Goal: Complete application form: Complete application form

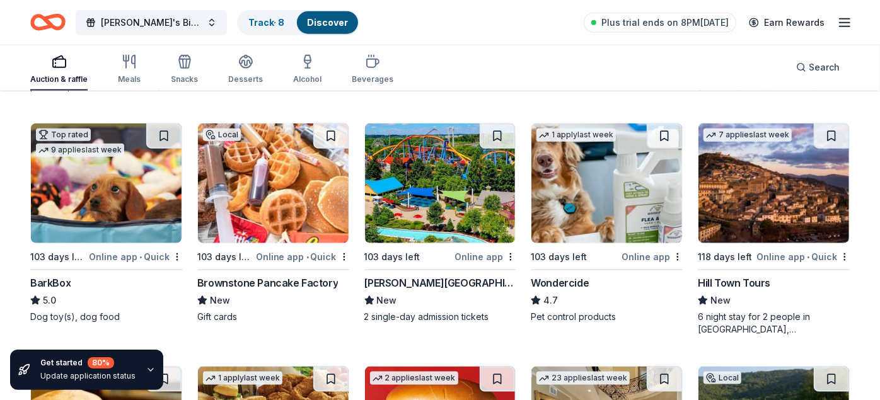
scroll to position [839, 0]
click at [293, 214] on img at bounding box center [273, 184] width 151 height 120
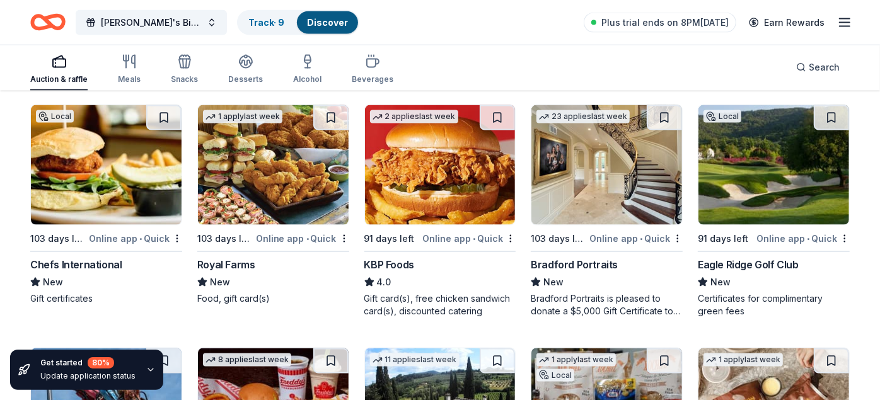
scroll to position [1098, 0]
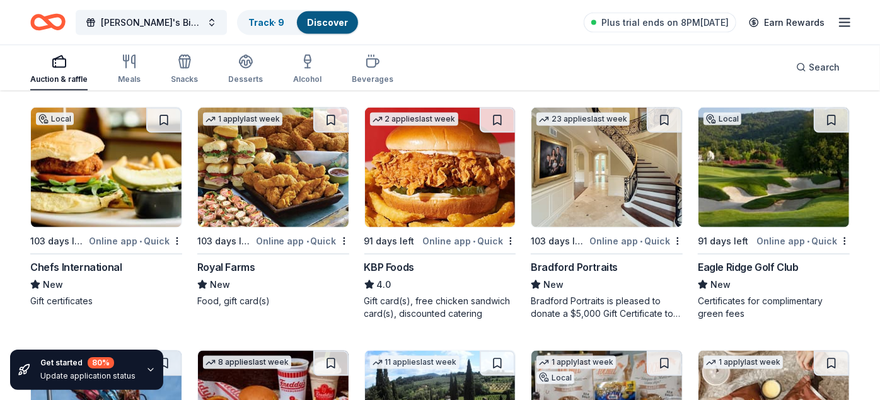
click at [383, 265] on div "KBP Foods" at bounding box center [389, 267] width 50 height 15
drag, startPoint x: 398, startPoint y: 209, endPoint x: 382, endPoint y: 226, distance: 23.2
drag, startPoint x: 382, startPoint y: 226, endPoint x: 382, endPoint y: 299, distance: 73.1
drag, startPoint x: 382, startPoint y: 299, endPoint x: 374, endPoint y: 266, distance: 33.6
click at [374, 266] on div "KBP Foods" at bounding box center [389, 267] width 50 height 15
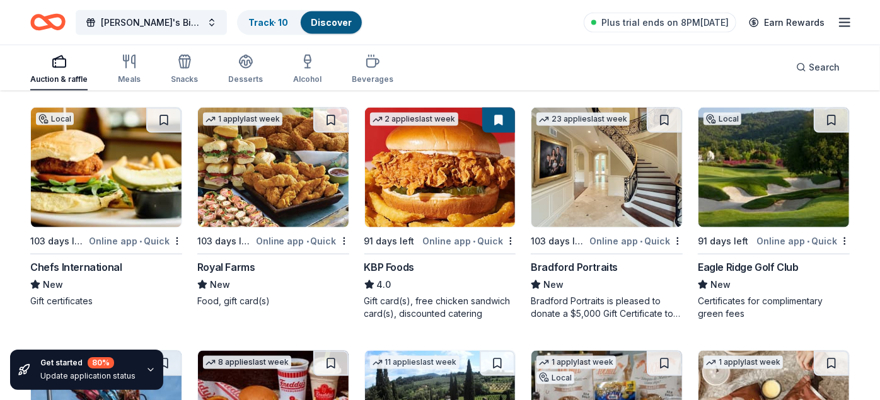
click at [228, 267] on div "Royal Farms" at bounding box center [226, 267] width 58 height 15
click at [568, 267] on div "Bradford Portraits" at bounding box center [574, 267] width 87 height 15
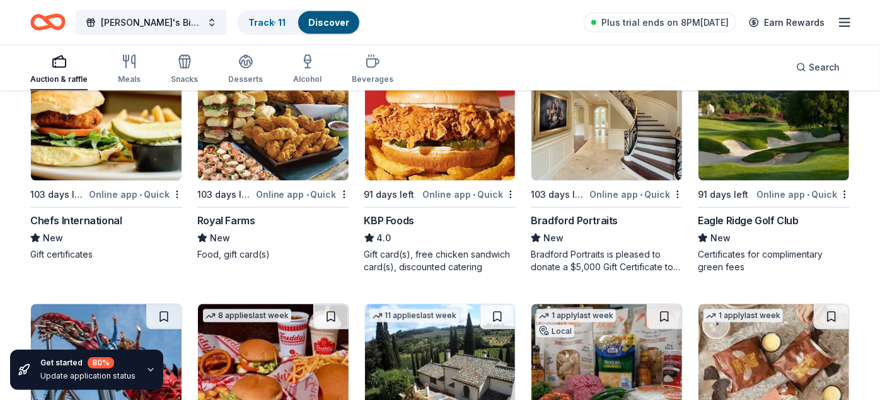
scroll to position [1147, 0]
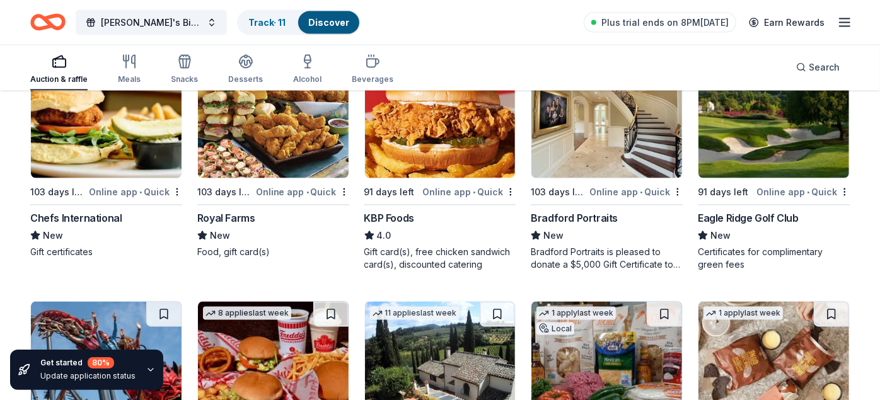
click at [762, 213] on div "Eagle Ridge Golf Club" at bounding box center [748, 218] width 101 height 15
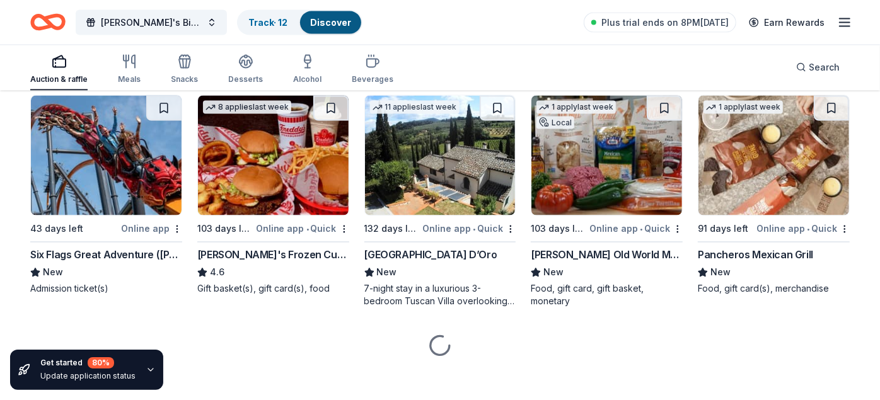
scroll to position [1359, 0]
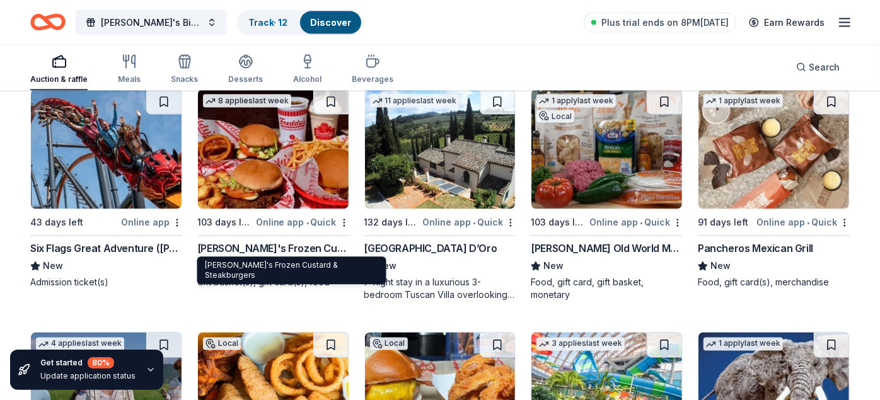
click at [406, 216] on div "132 days left" at bounding box center [392, 223] width 56 height 15
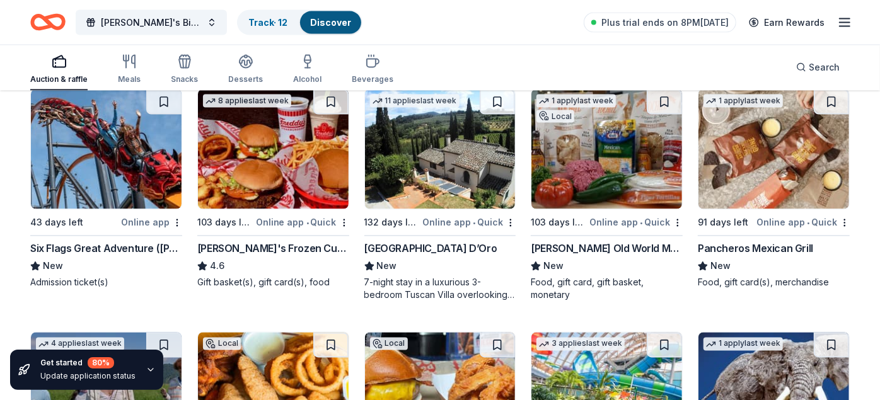
click at [756, 246] on div "Pancheros Mexican Grill" at bounding box center [755, 248] width 115 height 15
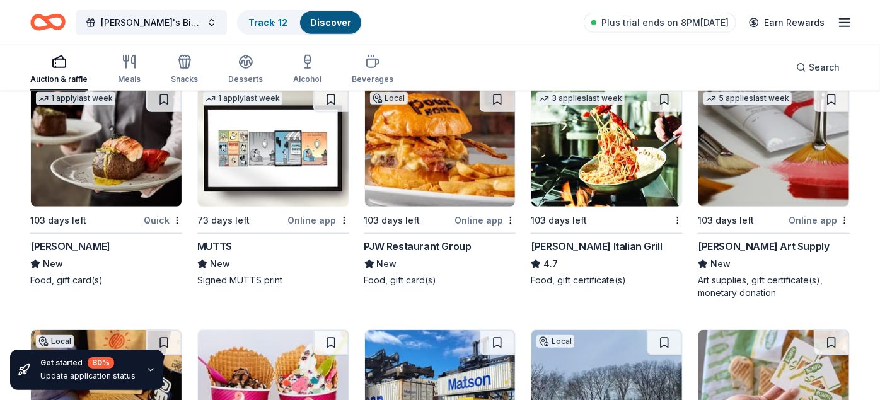
scroll to position [3778, 0]
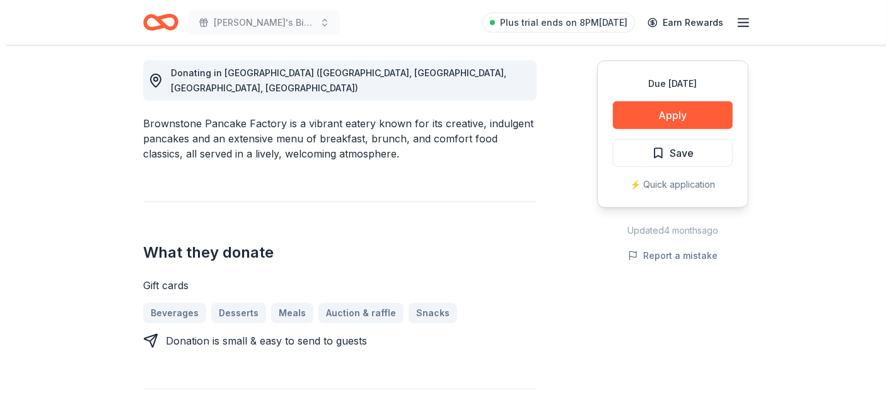
scroll to position [338, 0]
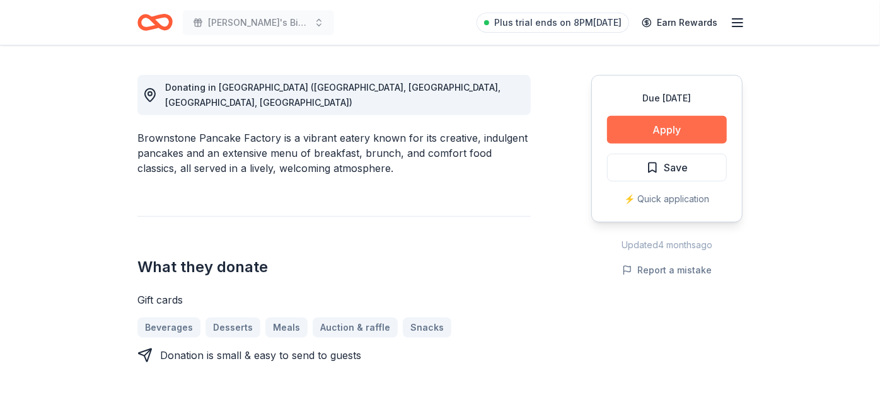
click at [649, 130] on button "Apply" at bounding box center [667, 130] width 120 height 28
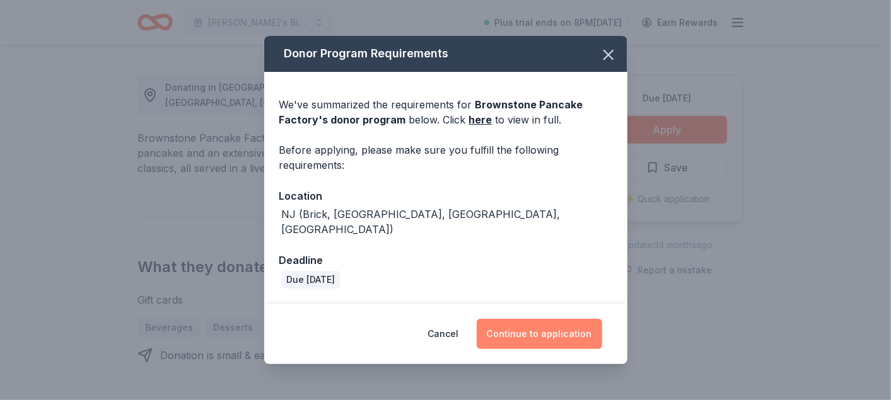
click at [564, 330] on button "Continue to application" at bounding box center [538, 334] width 125 height 30
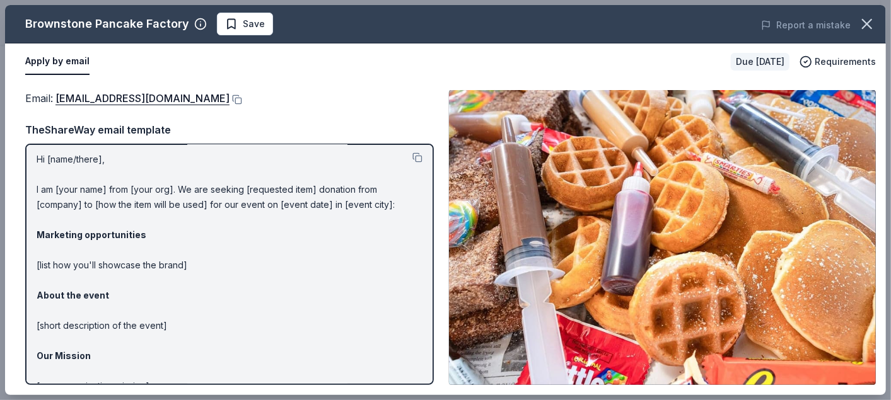
scroll to position [2, 0]
click at [229, 97] on button at bounding box center [235, 100] width 13 height 10
drag, startPoint x: 187, startPoint y: 22, endPoint x: 72, endPoint y: 40, distance: 116.7
click at [72, 40] on div "Brownstone Pancake Factory Save Report a mistake" at bounding box center [445, 24] width 880 height 38
click at [233, 27] on span "Save" at bounding box center [245, 23] width 40 height 15
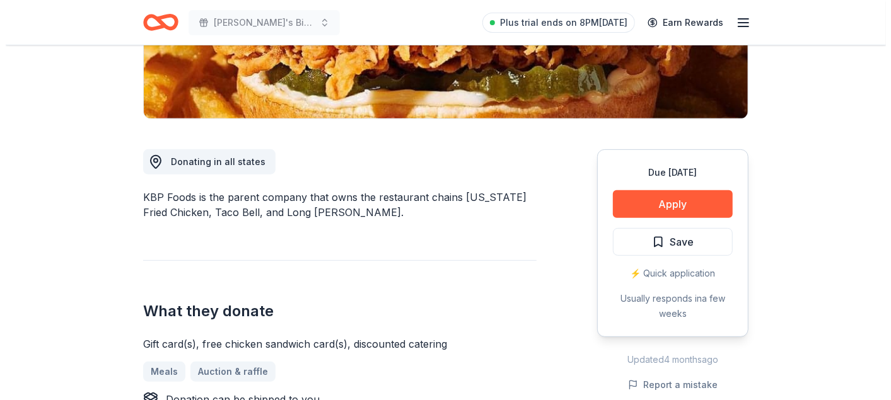
scroll to position [263, 0]
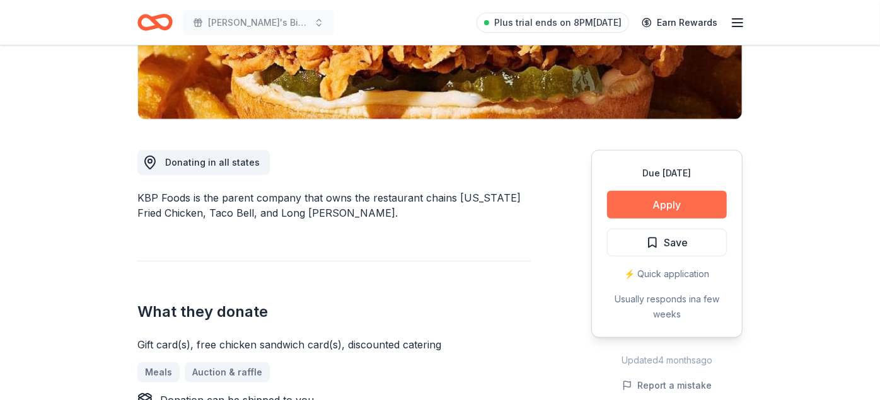
click at [651, 197] on button "Apply" at bounding box center [667, 205] width 120 height 28
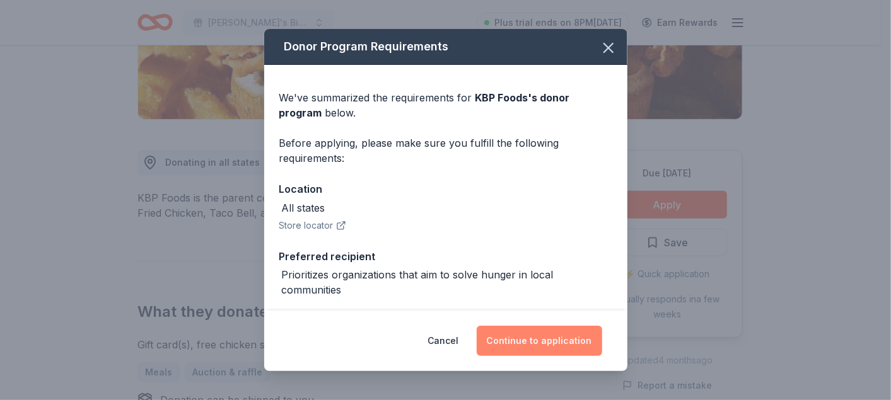
click at [514, 347] on button "Continue to application" at bounding box center [538, 341] width 125 height 30
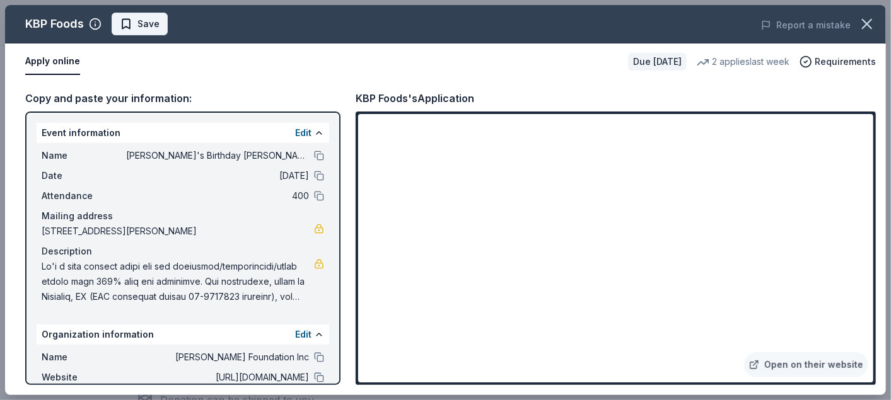
click at [151, 25] on span "Save" at bounding box center [148, 23] width 22 height 15
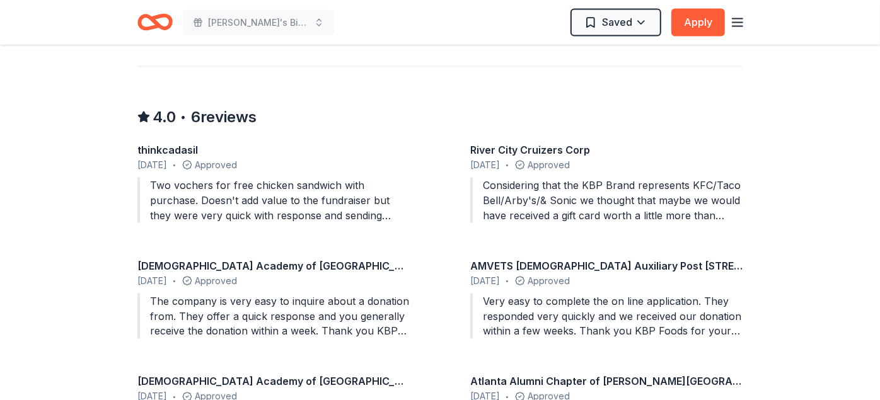
scroll to position [1162, 0]
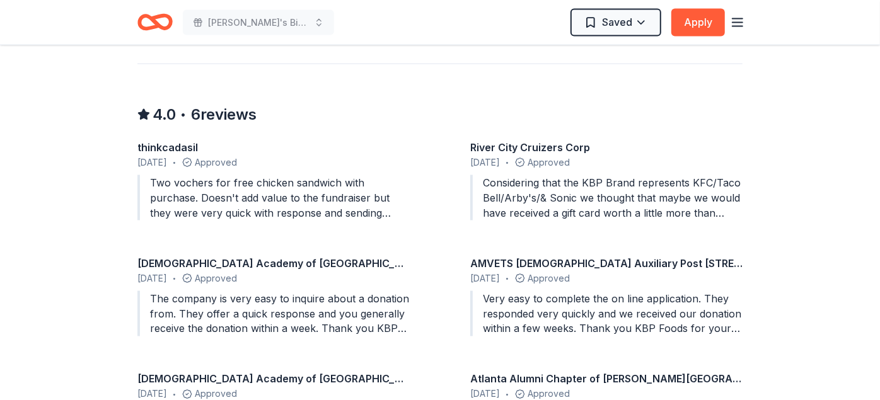
click at [568, 193] on div "Considering that the KBP Brand represents KFC/Taco Bell/Arby's/& Sonic we thoug…" at bounding box center [606, 197] width 272 height 45
click at [716, 204] on div "Considering that the KBP Brand represents KFC/Taco Bell/Arby's/& Sonic we thoug…" at bounding box center [606, 197] width 272 height 45
drag, startPoint x: 520, startPoint y: 211, endPoint x: 730, endPoint y: 192, distance: 210.7
click at [735, 187] on div "Considering that the KBP Brand represents KFC/Taco Bell/Arby's/& Sonic we thoug…" at bounding box center [606, 197] width 272 height 45
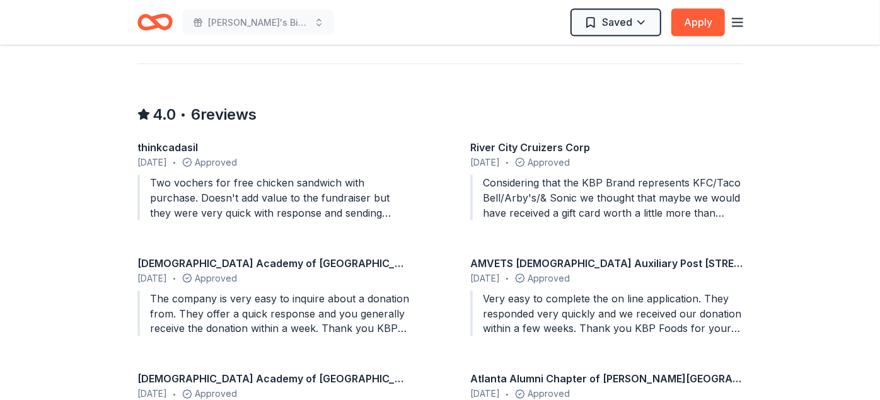
click at [730, 212] on div "Considering that the KBP Brand represents KFC/Taco Bell/Arby's/& Sonic we thoug…" at bounding box center [606, 197] width 272 height 45
click at [731, 211] on div "Considering that the KBP Brand represents KFC/Taco Bell/Arby's/& Sonic we thoug…" at bounding box center [606, 197] width 272 height 45
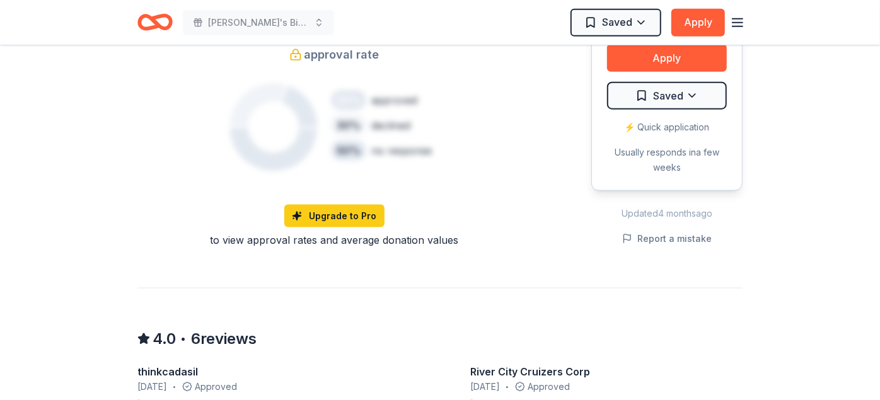
scroll to position [822, 0]
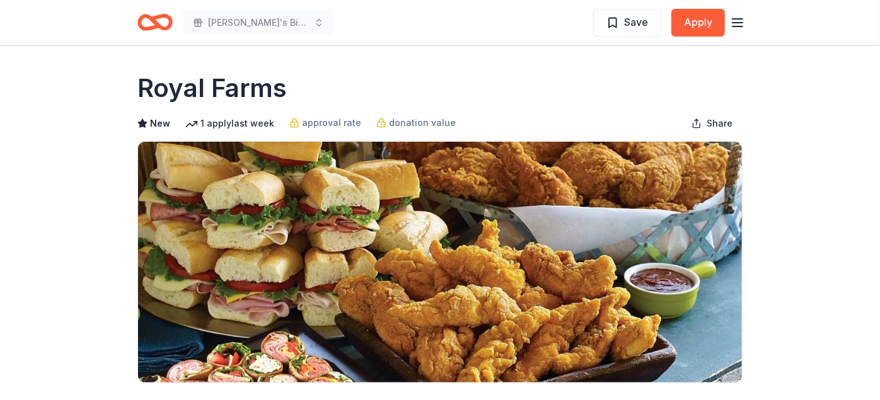
click at [250, 88] on h1 "Royal Farms" at bounding box center [211, 88] width 149 height 35
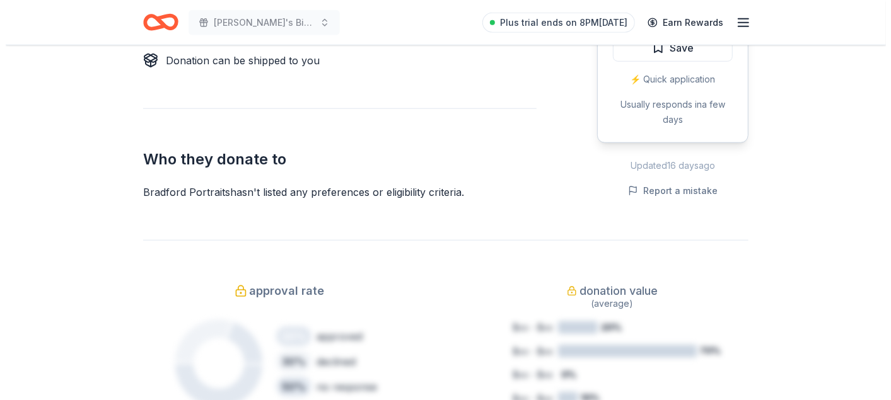
scroll to position [693, 0]
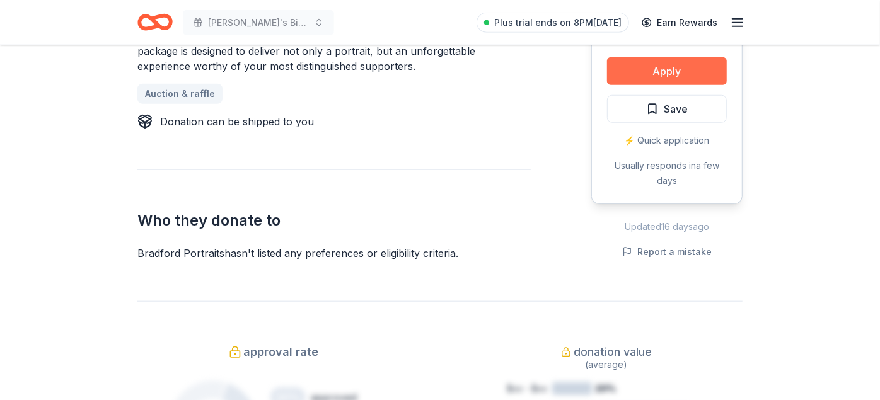
click at [683, 67] on button "Apply" at bounding box center [667, 71] width 120 height 28
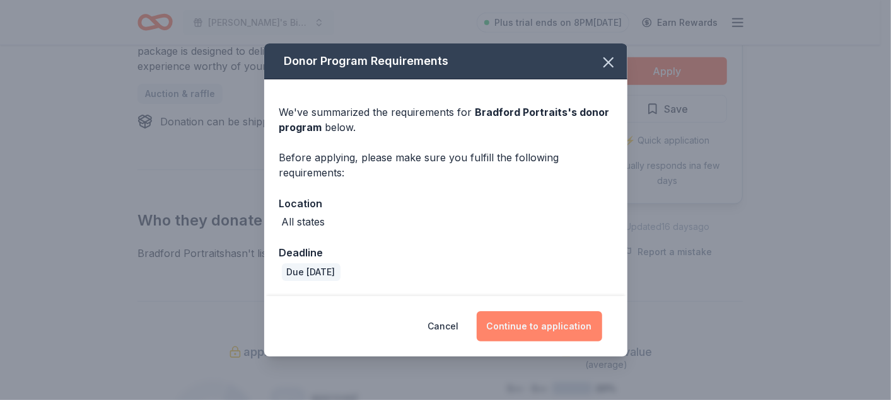
click at [550, 325] on button "Continue to application" at bounding box center [538, 326] width 125 height 30
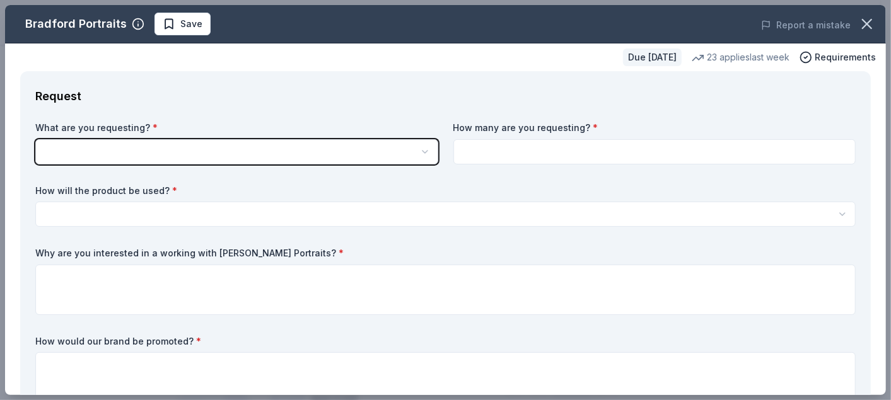
scroll to position [0, 0]
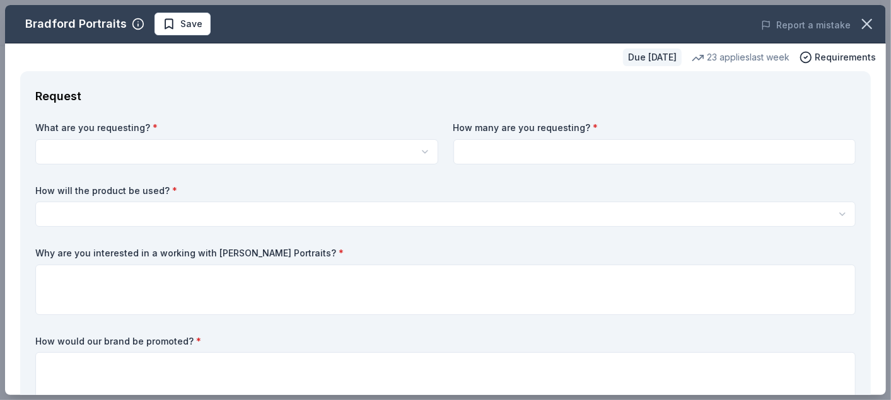
click at [416, 149] on html "Stephanie's Birthday Bingo Bash Save Apply Due in 103 days Share Bradford Portr…" at bounding box center [445, 200] width 891 height 400
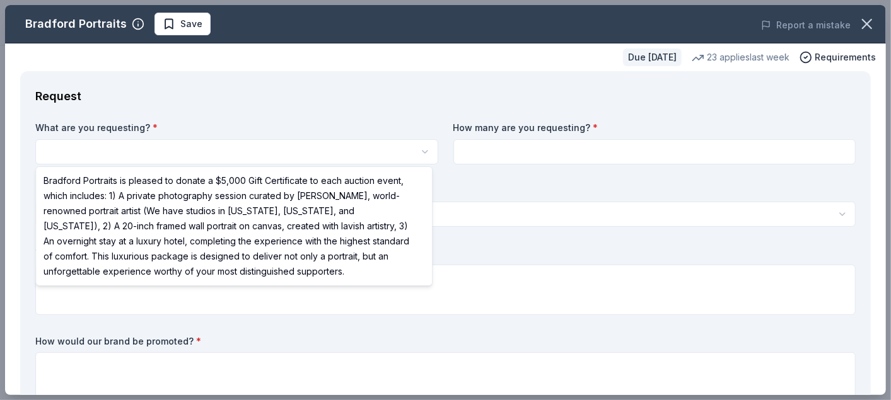
select select "Bradford Portraits is pleased to donate a $5,000 Gift Certificate to each aucti…"
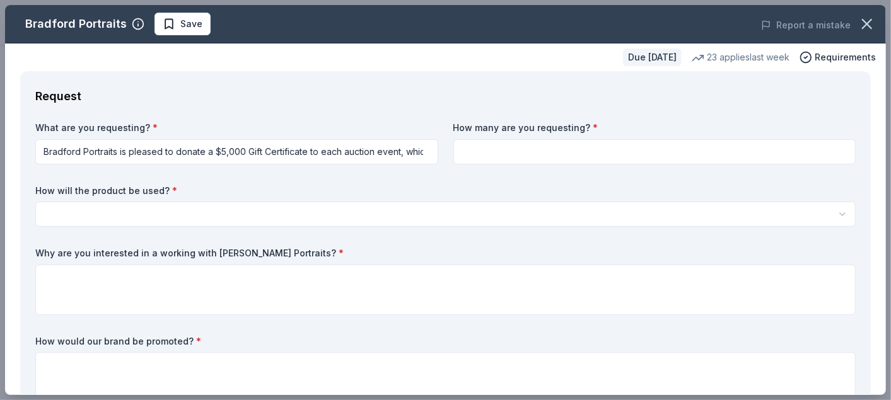
click at [410, 147] on html "Stephanie's Birthday Bingo Bash Save Apply Due in 103 days Share Bradford Portr…" at bounding box center [445, 200] width 891 height 400
click at [549, 153] on input at bounding box center [654, 151] width 403 height 25
type input "1"
click at [166, 219] on html "Stephanie's Birthday Bingo Bash Save Apply Due in 103 days Share Bradford Portr…" at bounding box center [445, 200] width 891 height 400
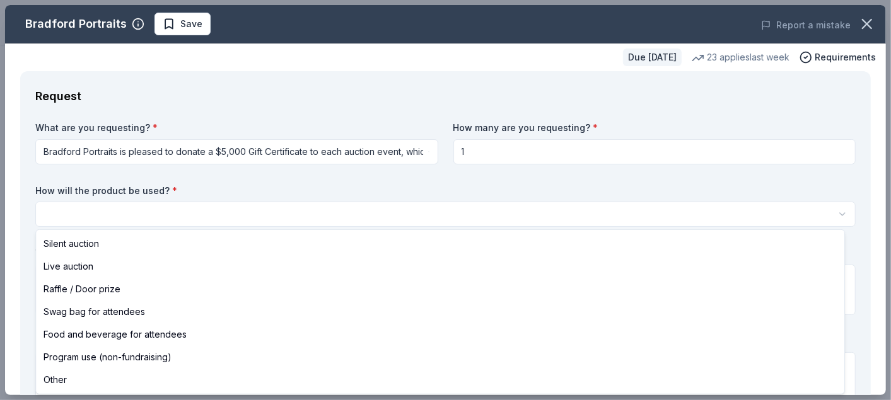
select select "raffleDoorPrize"
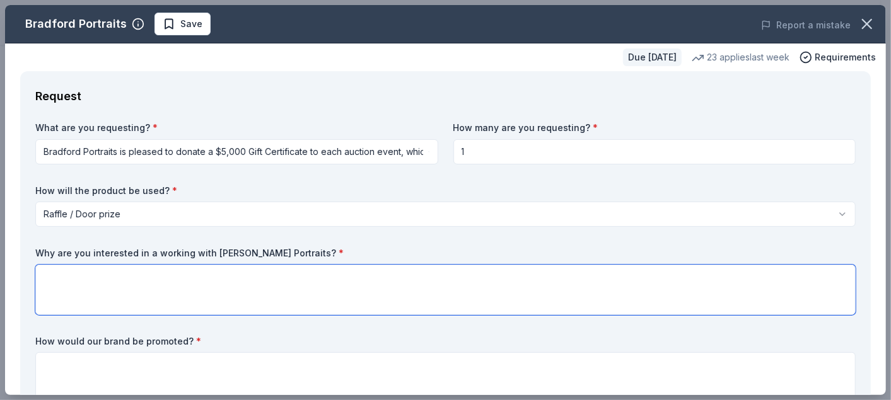
click at [142, 281] on textarea at bounding box center [445, 290] width 820 height 50
paste textarea "We’d be truly honored to work with Bradford Portraits because your mission beau…"
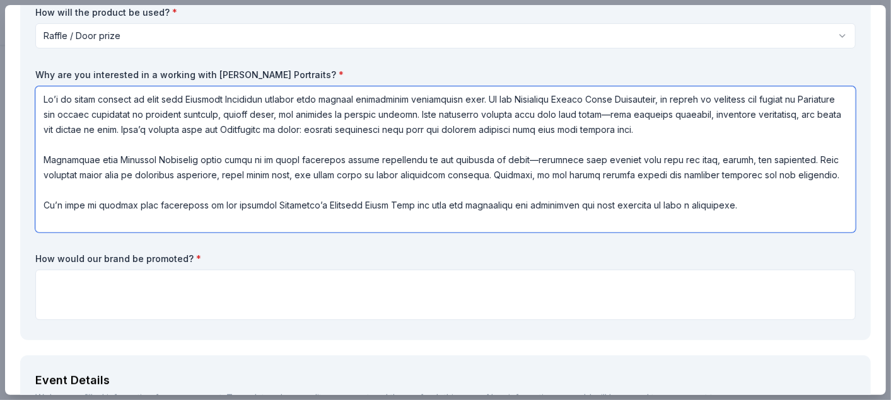
scroll to position [1, 0]
type textarea "We’d be truly honored to work with Bradford Portraits because your mission beau…"
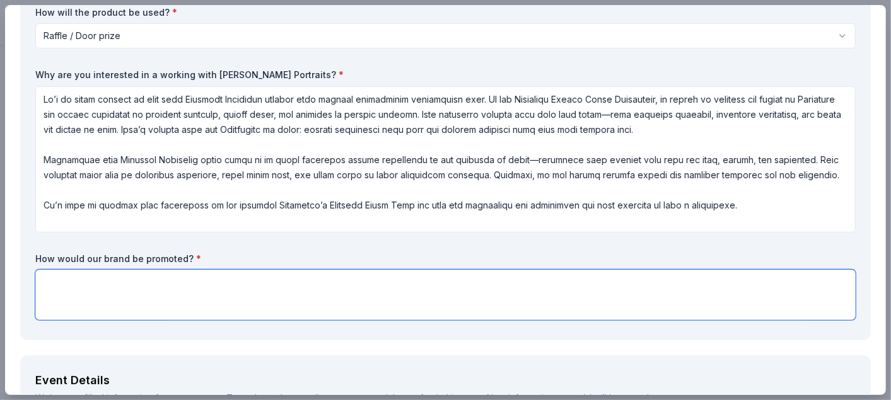
click at [242, 274] on textarea at bounding box center [445, 295] width 820 height 50
paste textarea "If Bradford Portraits partners with the Stephanie Nicole Parze Foundation, thei…"
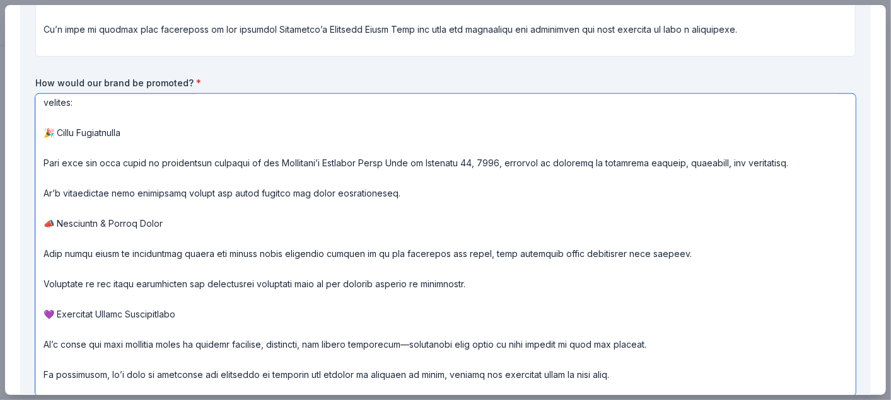
scroll to position [0, 0]
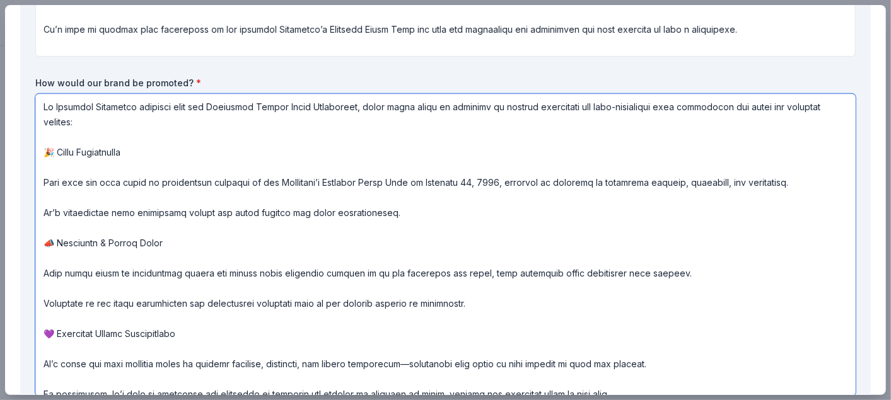
click at [415, 216] on textarea at bounding box center [445, 245] width 820 height 303
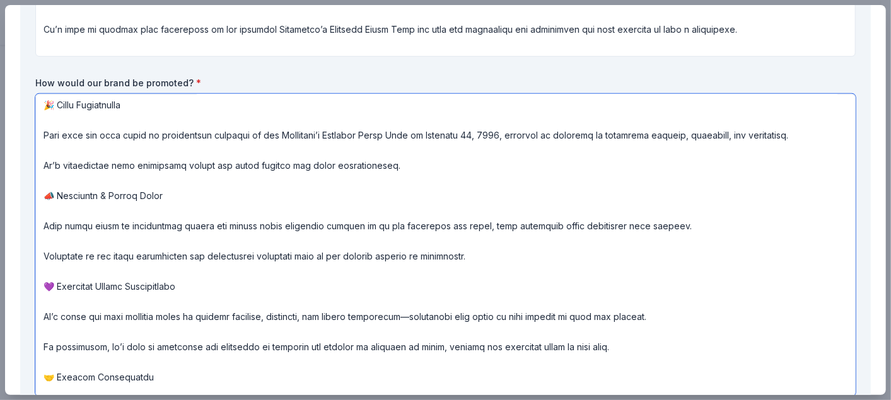
scroll to position [49, 0]
drag, startPoint x: 515, startPoint y: 248, endPoint x: 41, endPoint y: 258, distance: 474.1
click at [41, 258] on textarea at bounding box center [445, 245] width 820 height 303
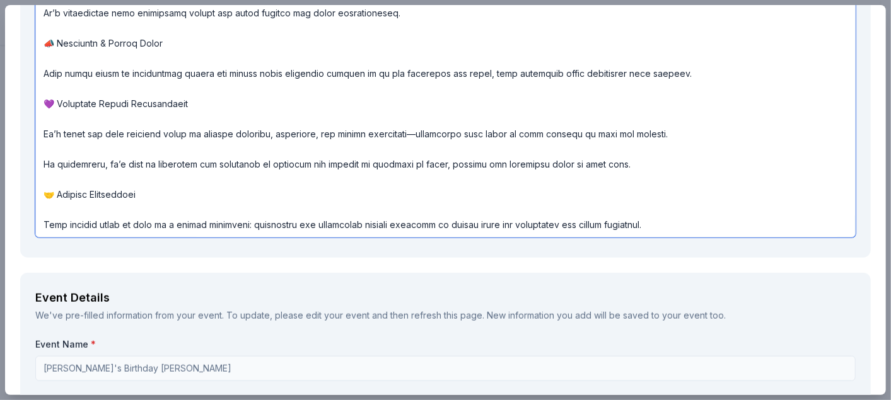
scroll to position [518, 0]
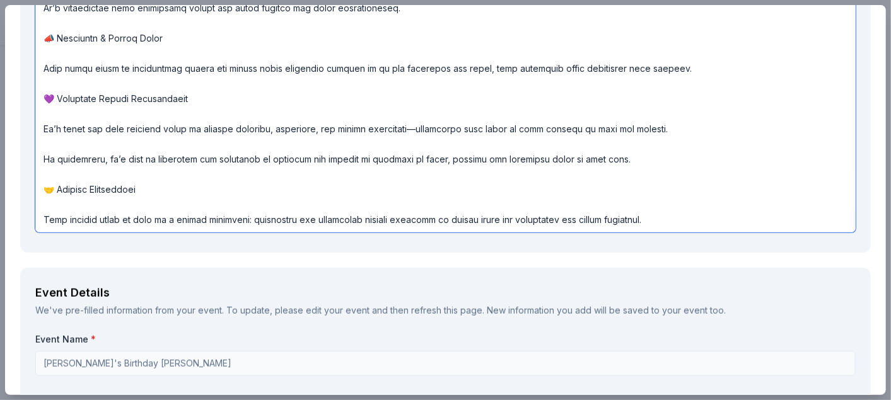
click at [217, 212] on textarea at bounding box center [445, 81] width 820 height 303
drag, startPoint x: 614, startPoint y: 158, endPoint x: 33, endPoint y: 158, distance: 581.7
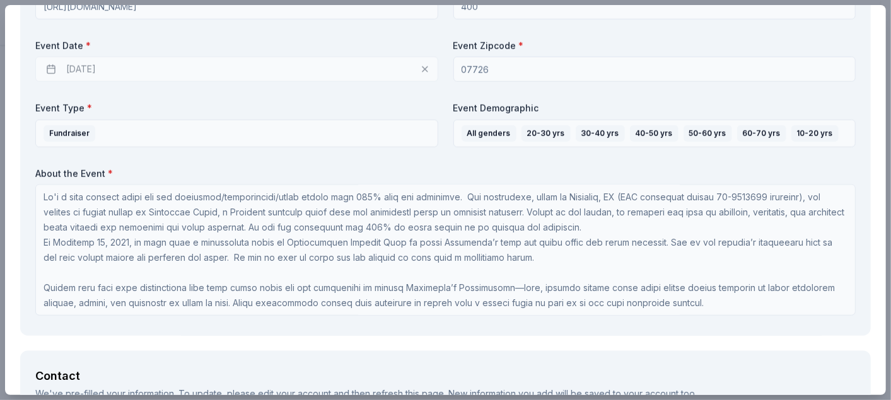
scroll to position [952, 0]
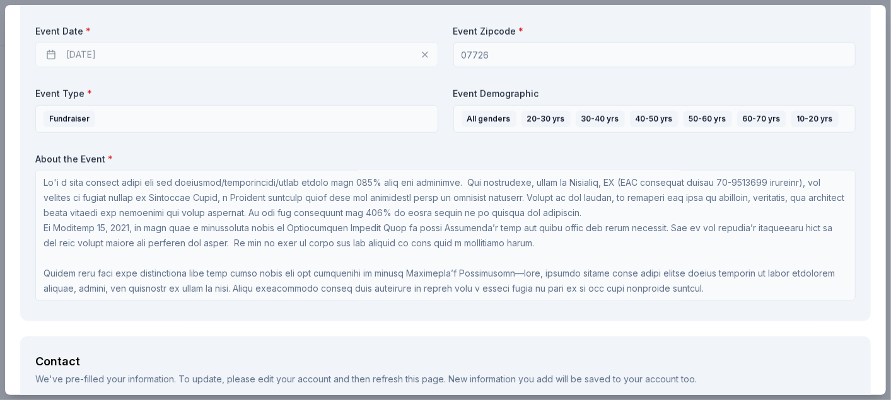
type textarea "If Bradford Portraits partners with the Stephanie Nicole Parze Foundation, thei…"
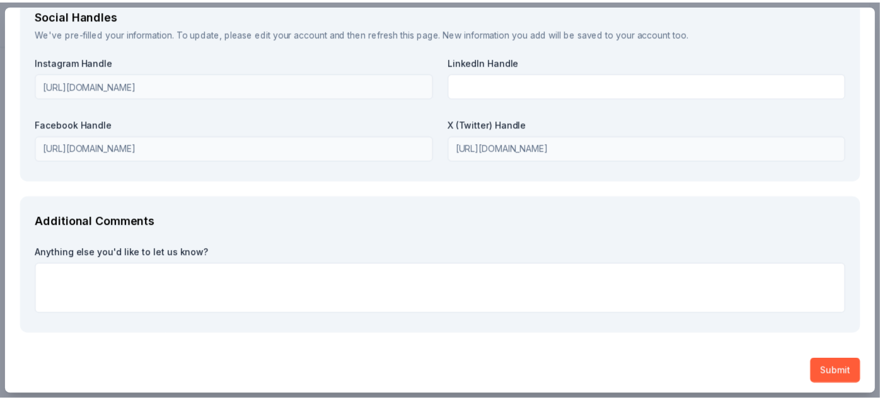
scroll to position [2038, 0]
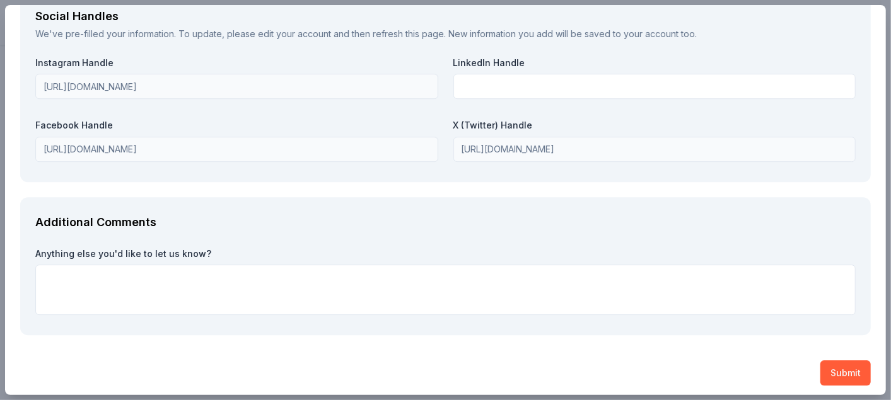
click at [833, 371] on button "Submit" at bounding box center [845, 373] width 50 height 25
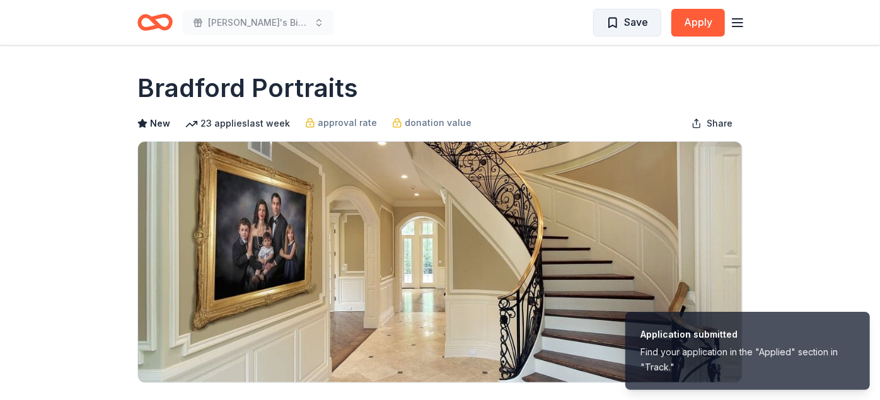
click at [648, 23] on span "Save" at bounding box center [636, 22] width 24 height 16
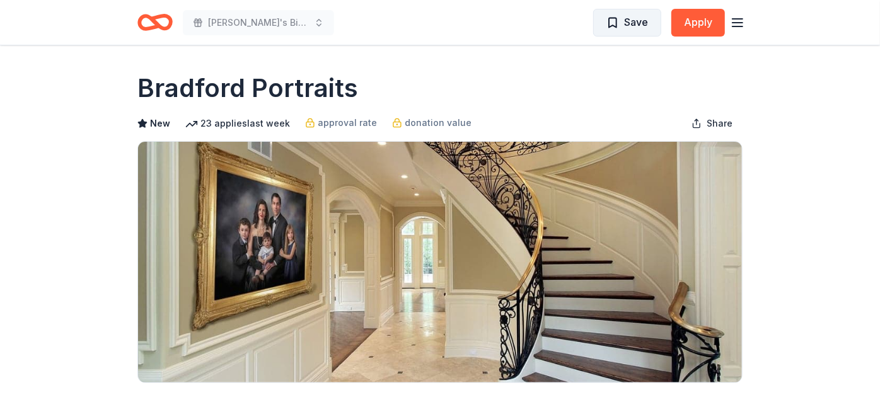
click at [621, 21] on span "Save" at bounding box center [627, 22] width 42 height 16
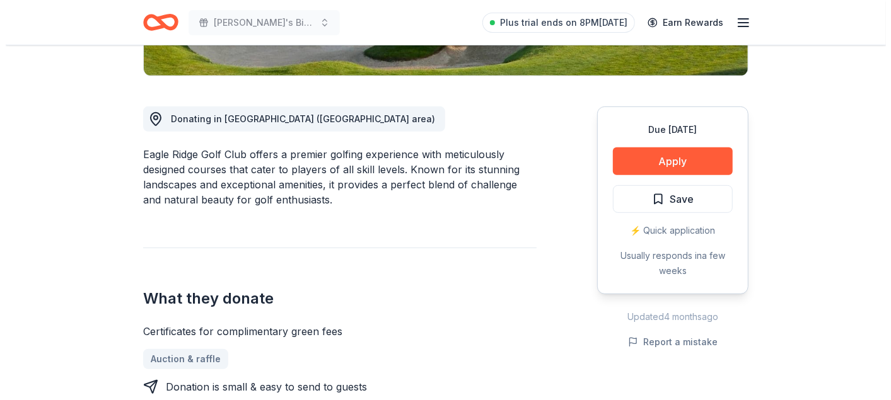
scroll to position [296, 0]
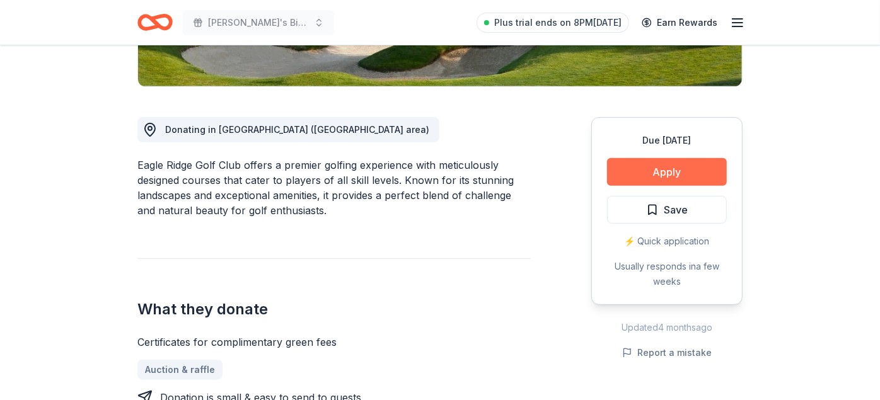
click at [693, 175] on button "Apply" at bounding box center [667, 172] width 120 height 28
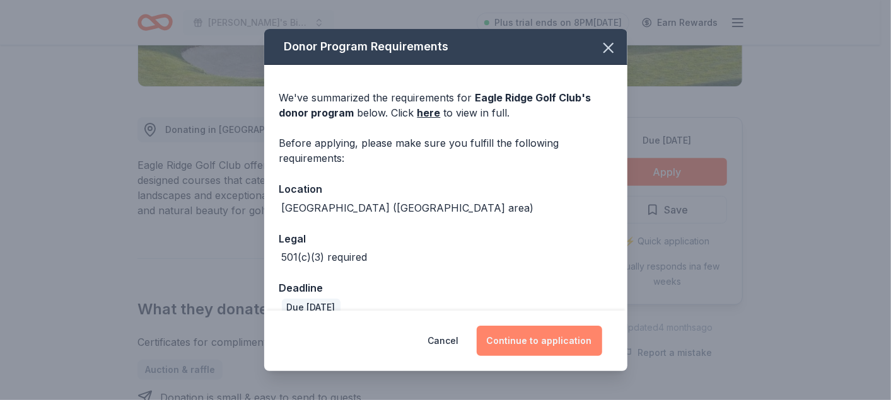
click at [542, 340] on button "Continue to application" at bounding box center [538, 341] width 125 height 30
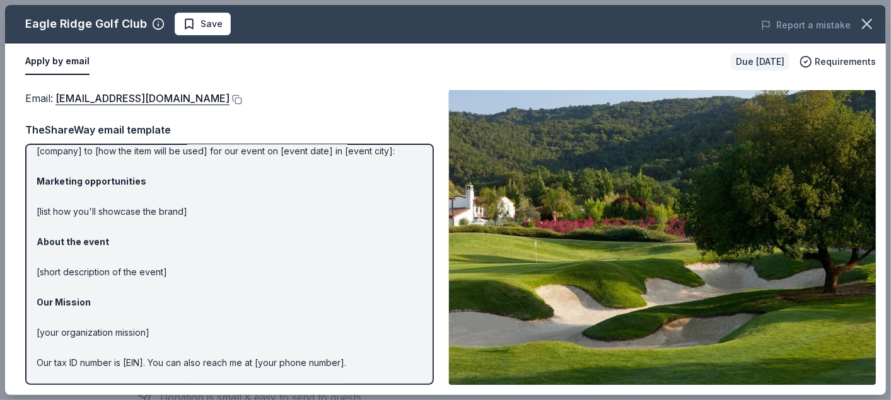
scroll to position [0, 0]
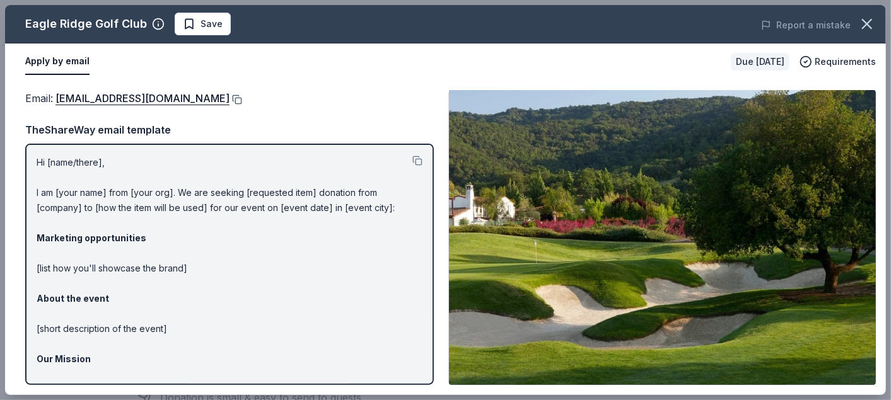
click at [229, 96] on button at bounding box center [235, 100] width 13 height 10
click at [187, 25] on span "Save" at bounding box center [203, 23] width 40 height 15
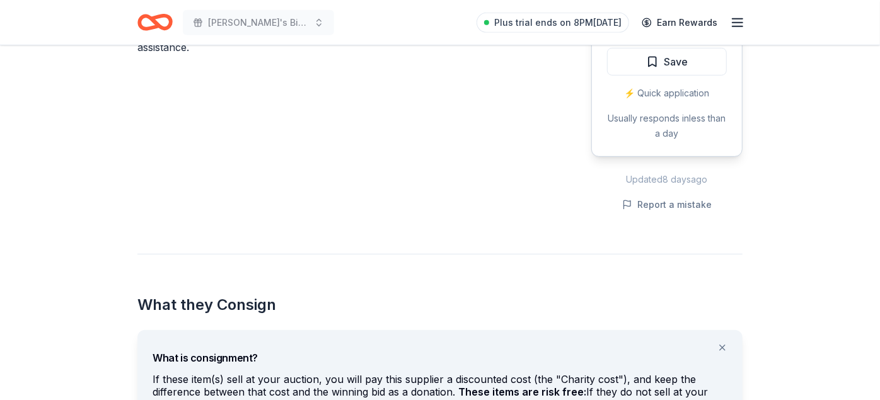
scroll to position [567, 0]
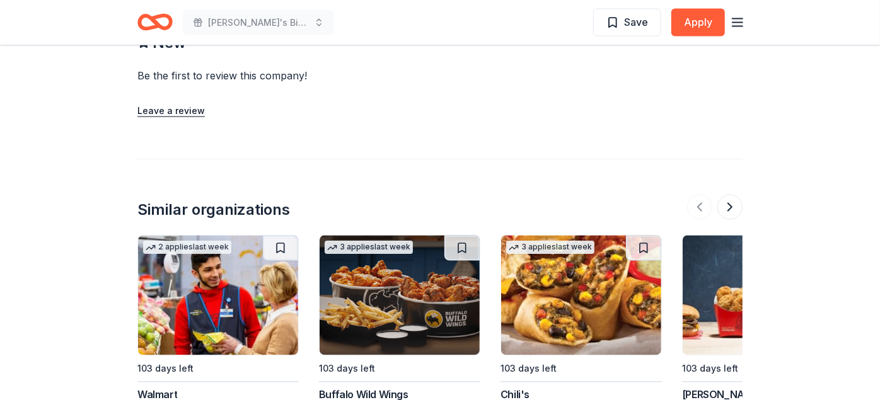
scroll to position [1269, 0]
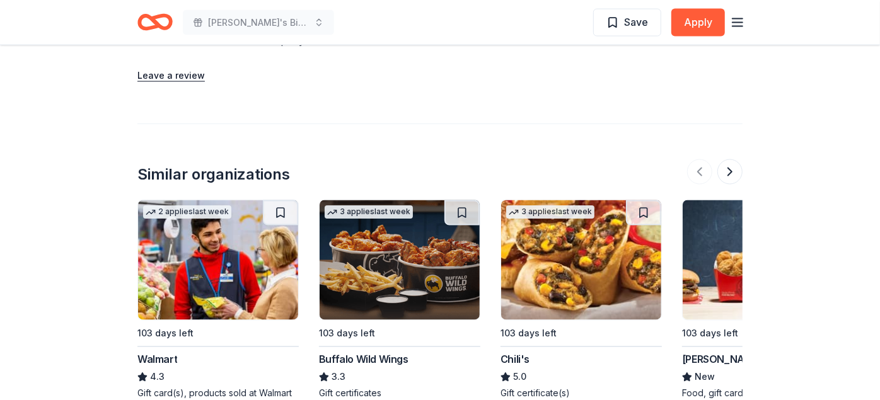
click at [718, 352] on div "[PERSON_NAME]'s" at bounding box center [726, 359] width 89 height 15
click at [516, 352] on div "Chili's" at bounding box center [514, 359] width 29 height 15
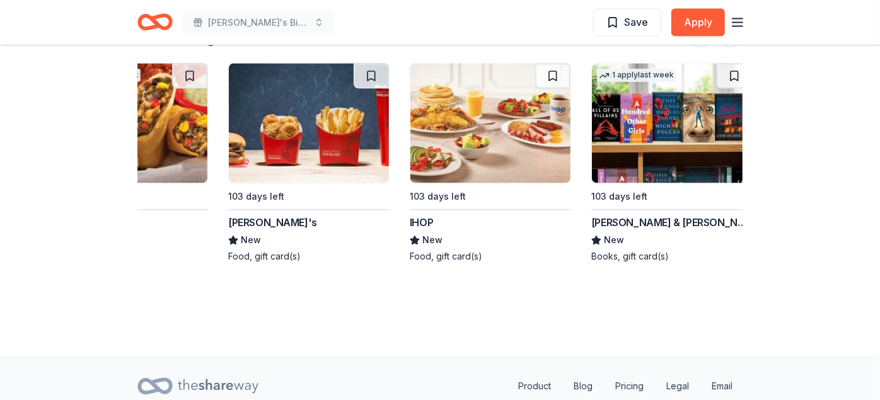
scroll to position [0, 454]
click at [434, 135] on img at bounding box center [490, 124] width 160 height 120
click at [641, 112] on img at bounding box center [672, 124] width 160 height 120
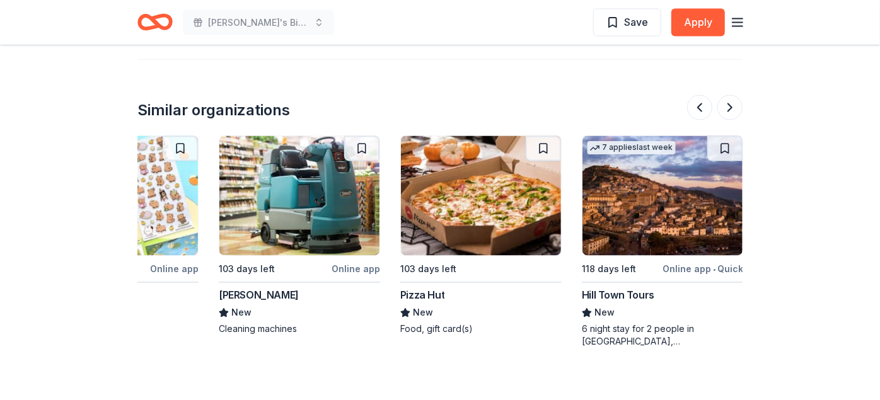
scroll to position [1331, 0]
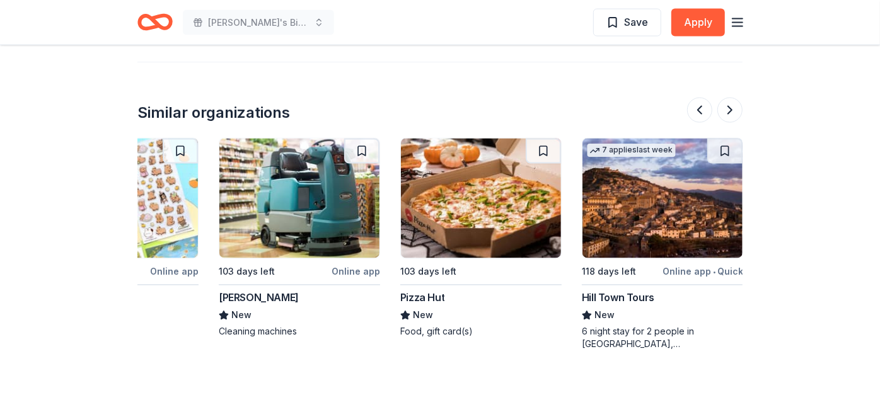
click at [429, 291] on div "Pizza Hut" at bounding box center [422, 298] width 44 height 15
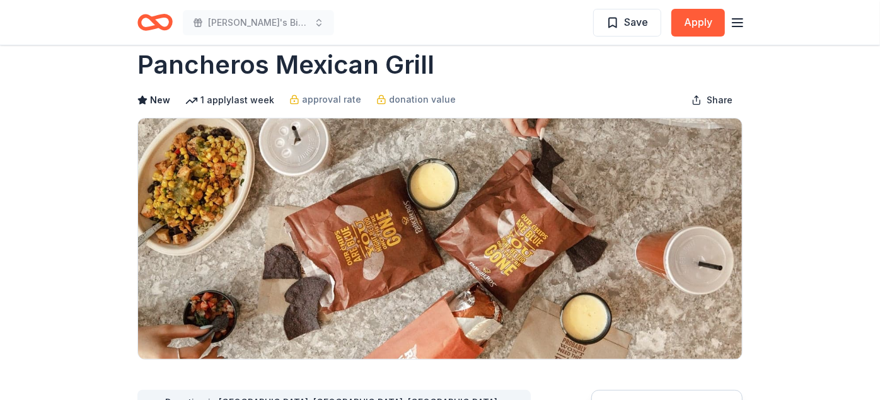
scroll to position [0, 0]
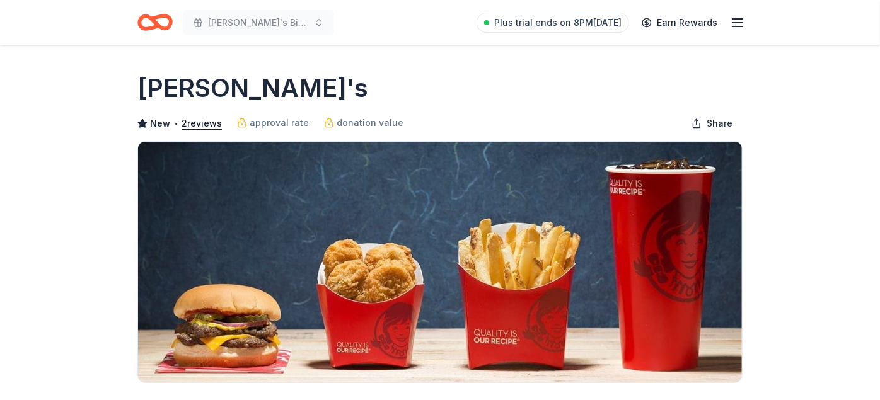
drag, startPoint x: 717, startPoint y: 308, endPoint x: 620, endPoint y: 76, distance: 251.4
click at [620, 76] on div "[PERSON_NAME]'s" at bounding box center [439, 88] width 605 height 35
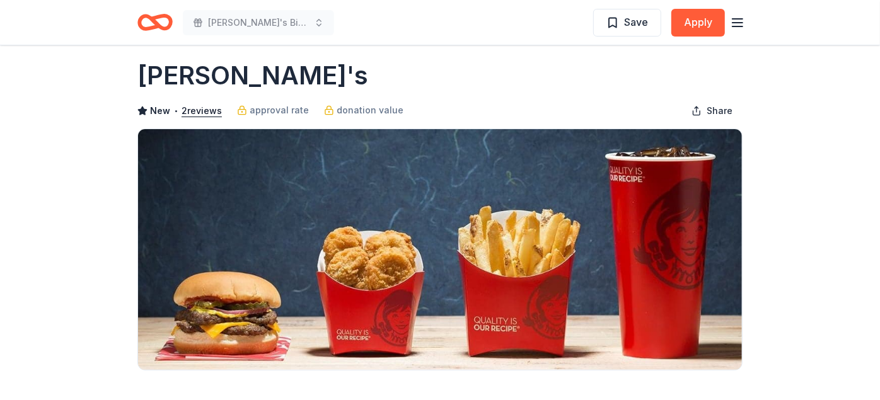
scroll to position [35, 0]
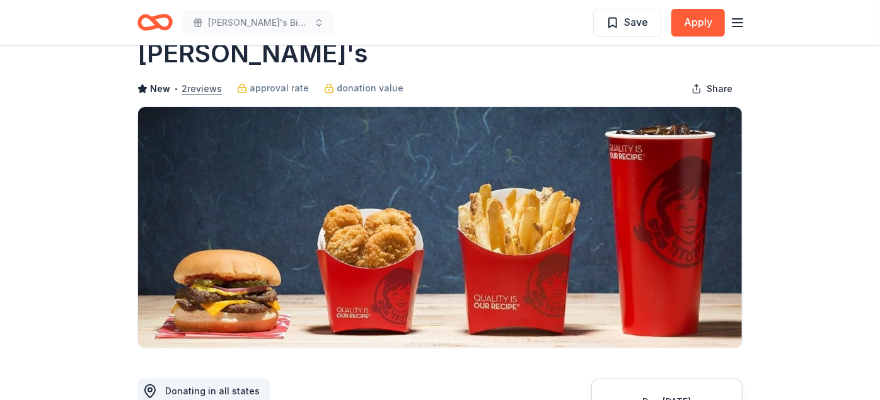
click at [205, 84] on button "2 reviews" at bounding box center [202, 88] width 40 height 15
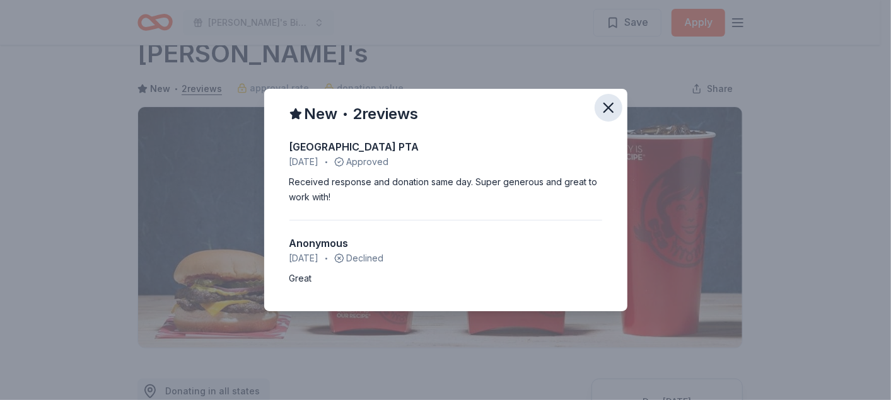
click at [604, 106] on icon "button" at bounding box center [608, 108] width 18 height 18
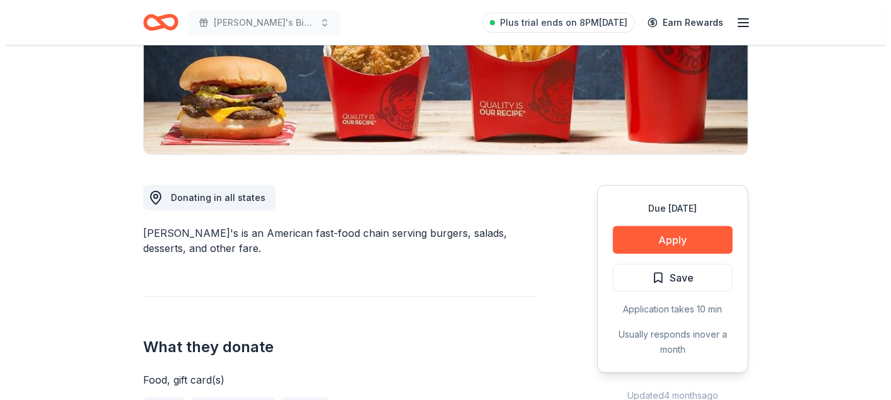
scroll to position [263, 0]
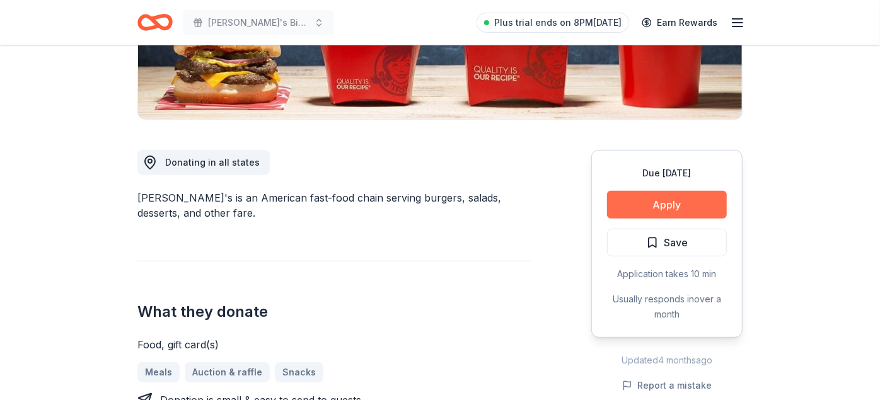
click at [657, 207] on button "Apply" at bounding box center [667, 205] width 120 height 28
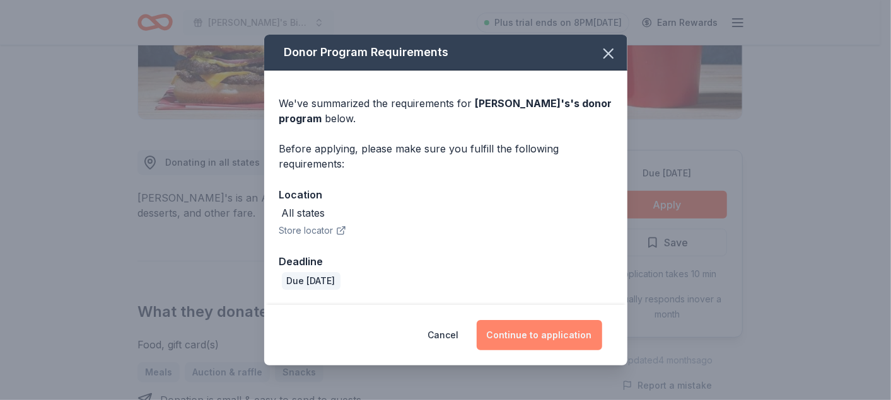
click at [518, 335] on button "Continue to application" at bounding box center [538, 335] width 125 height 30
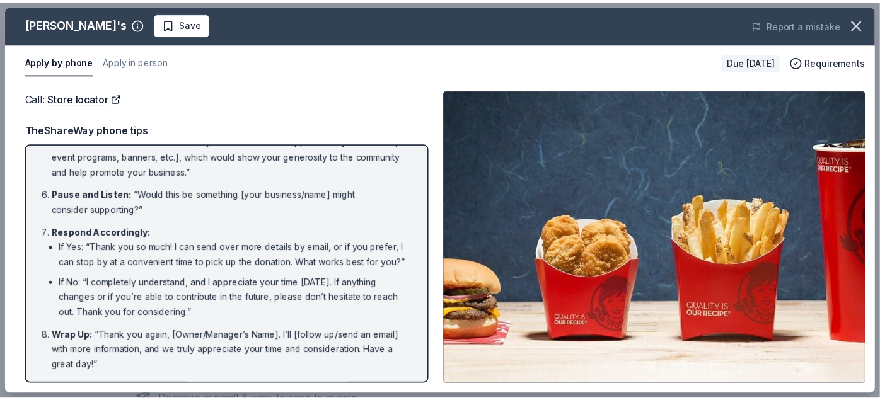
scroll to position [0, 0]
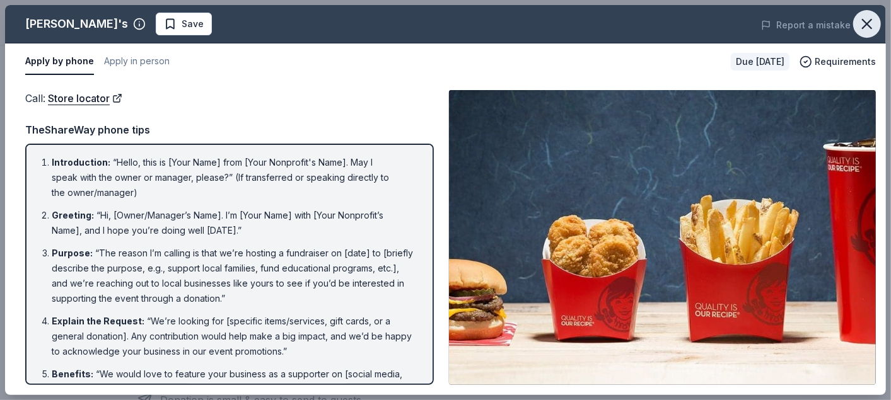
click at [866, 20] on icon "button" at bounding box center [867, 24] width 18 height 18
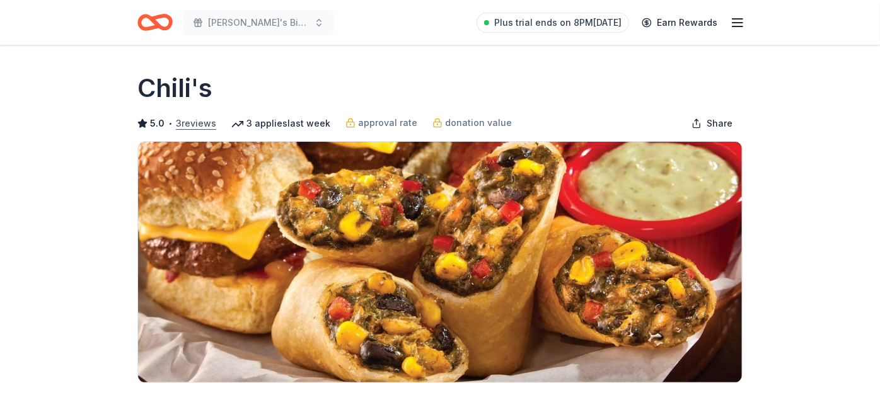
click at [192, 119] on button "3 reviews" at bounding box center [196, 123] width 40 height 15
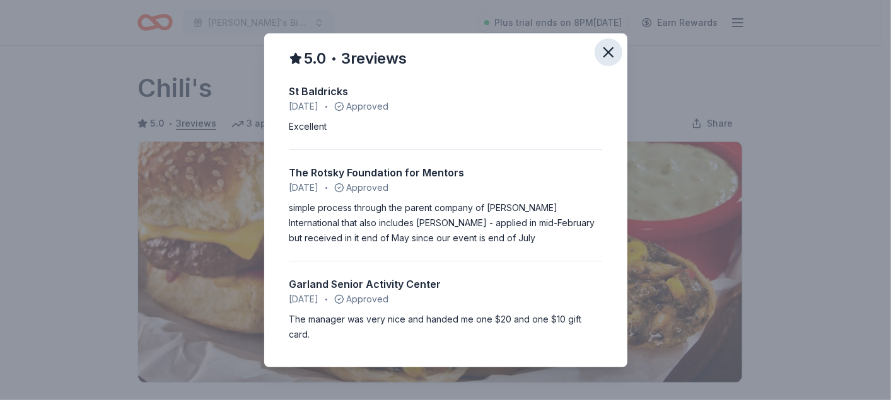
click at [611, 54] on icon "button" at bounding box center [608, 52] width 18 height 18
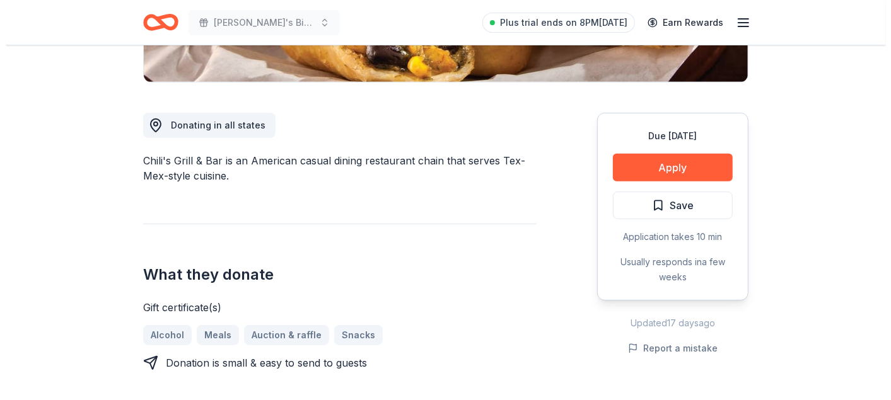
scroll to position [434, 0]
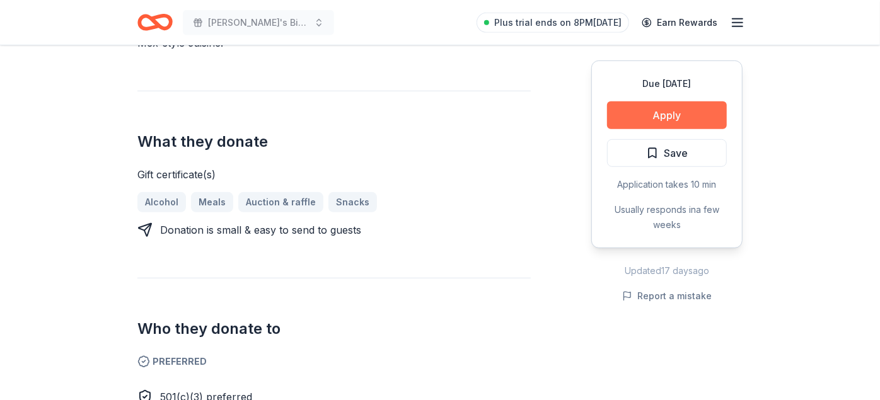
click at [657, 115] on button "Apply" at bounding box center [667, 115] width 120 height 28
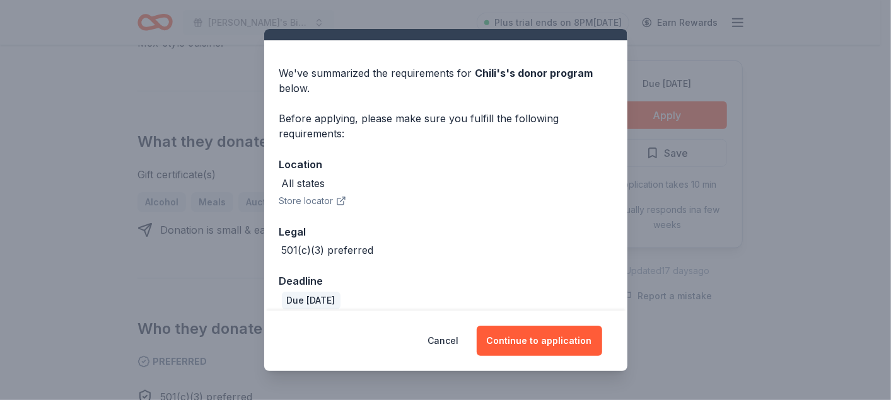
scroll to position [38, 0]
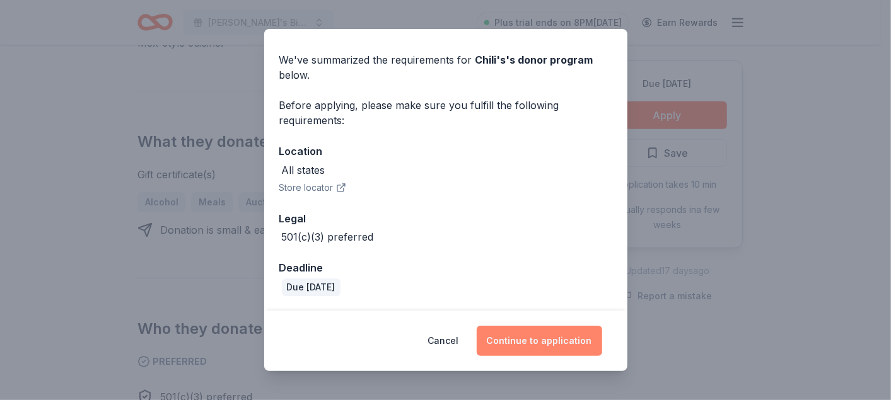
click at [543, 346] on button "Continue to application" at bounding box center [538, 341] width 125 height 30
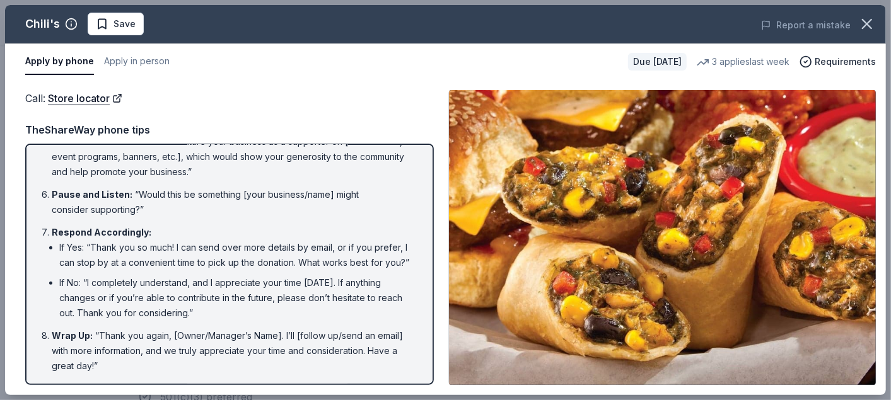
scroll to position [246, 0]
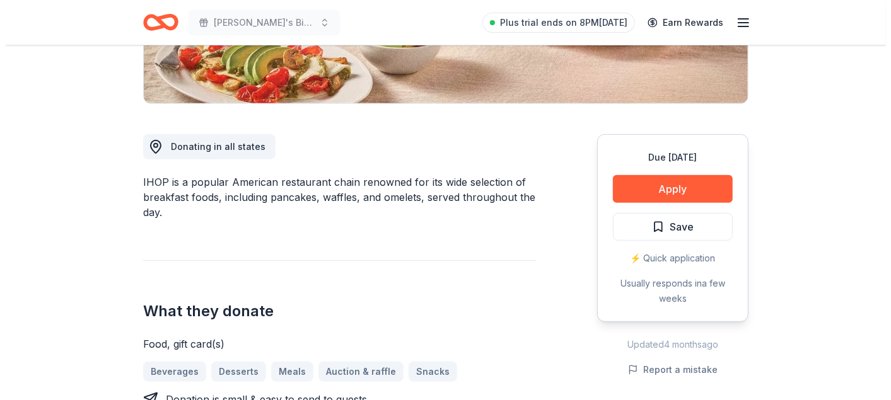
scroll to position [280, 0]
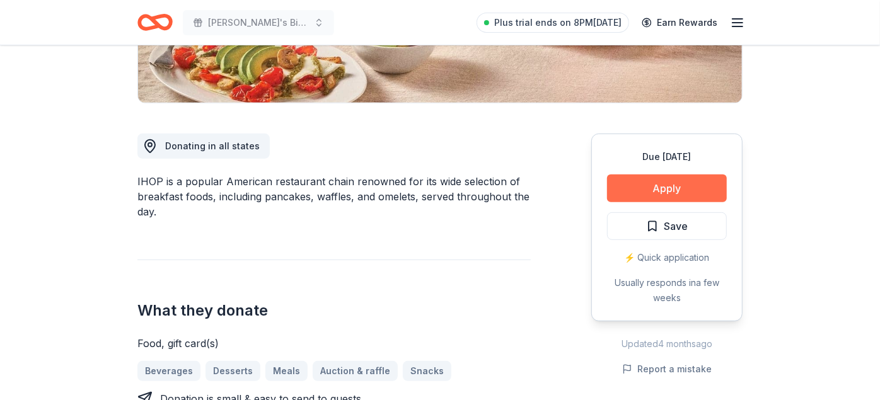
click at [671, 180] on button "Apply" at bounding box center [667, 189] width 120 height 28
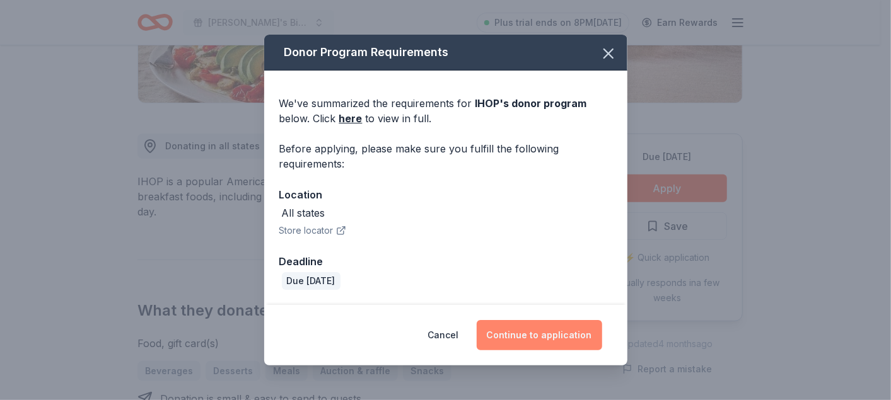
click at [554, 331] on button "Continue to application" at bounding box center [538, 335] width 125 height 30
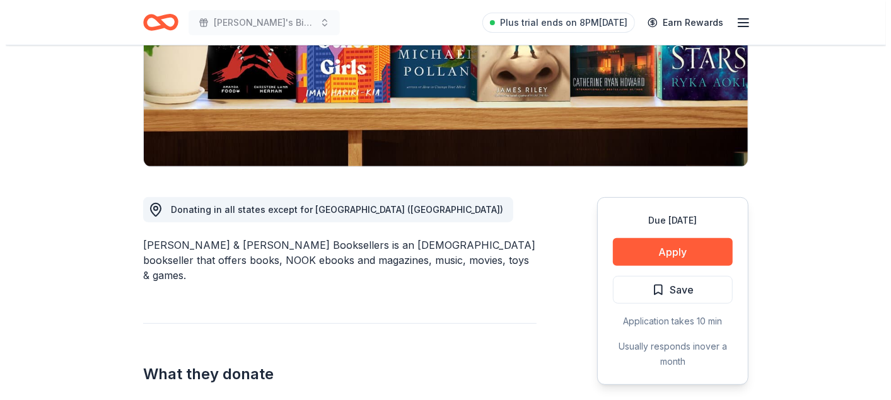
scroll to position [221, 0]
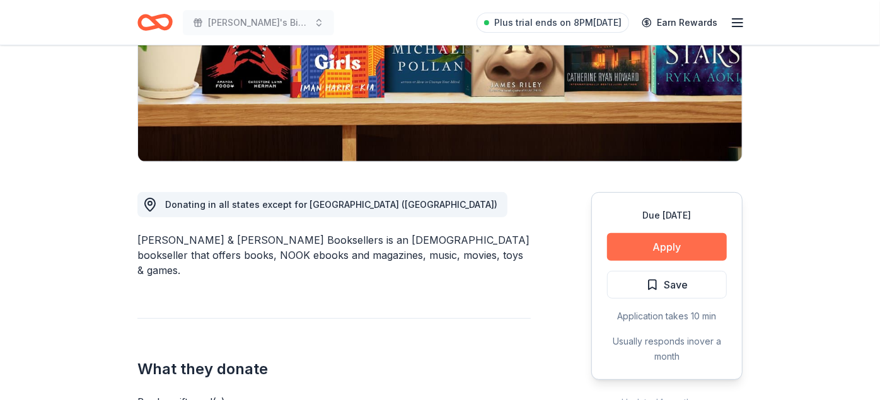
click at [644, 250] on button "Apply" at bounding box center [667, 247] width 120 height 28
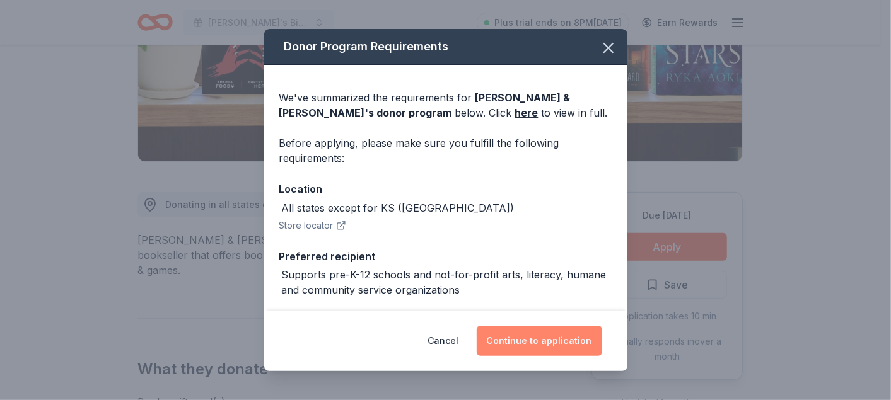
click at [585, 327] on button "Continue to application" at bounding box center [538, 341] width 125 height 30
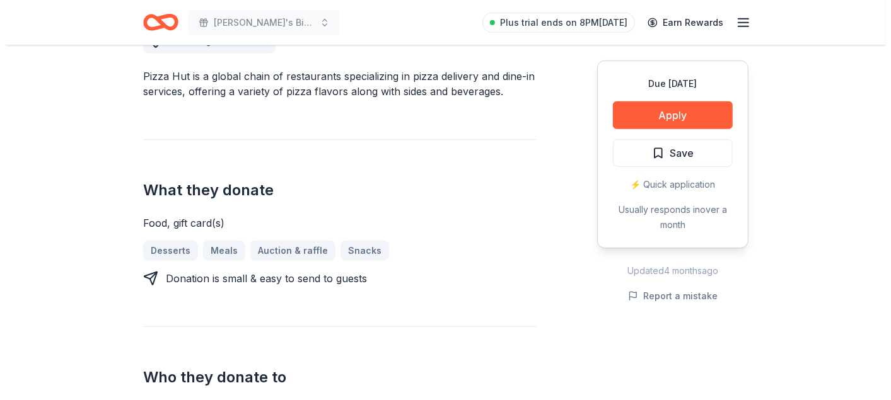
scroll to position [385, 0]
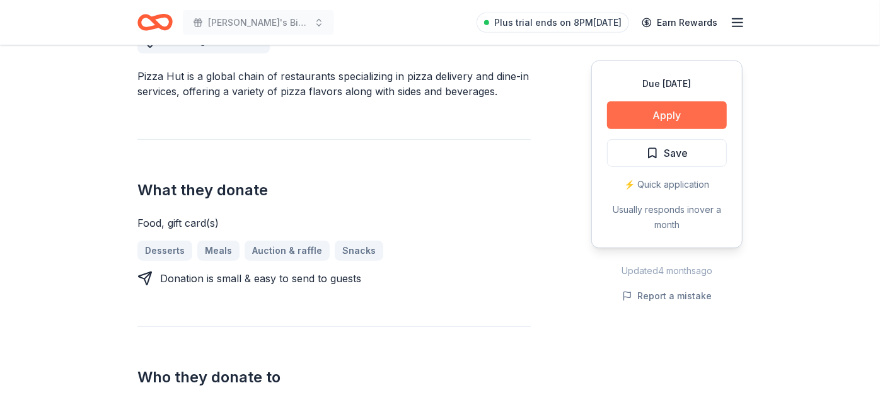
click at [652, 112] on button "Apply" at bounding box center [667, 115] width 120 height 28
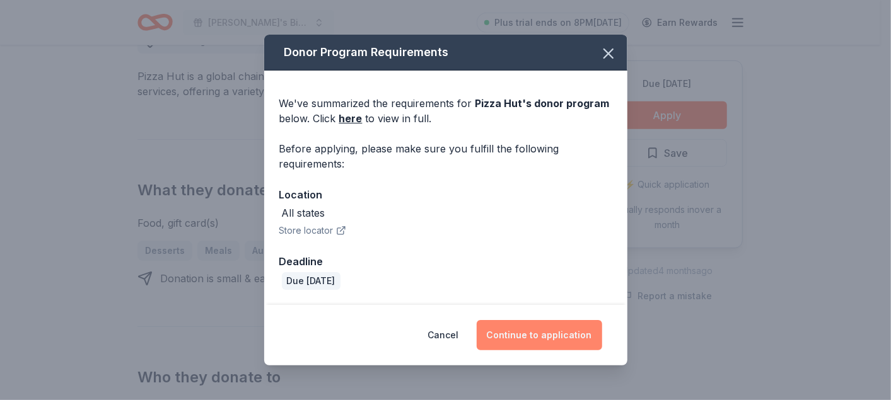
click at [555, 333] on button "Continue to application" at bounding box center [538, 335] width 125 height 30
